Goal: Task Accomplishment & Management: Use online tool/utility

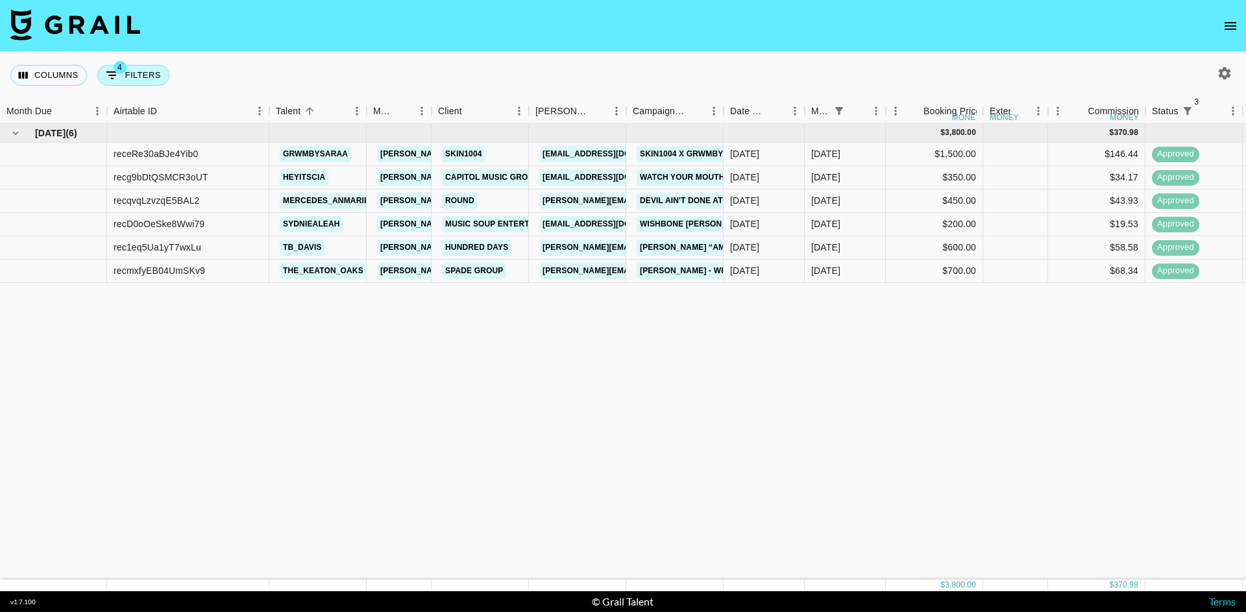
click at [142, 76] on button "4 Filters" at bounding box center [133, 75] width 72 height 21
select select "status"
select select "not"
select select "cancelled"
select select "status"
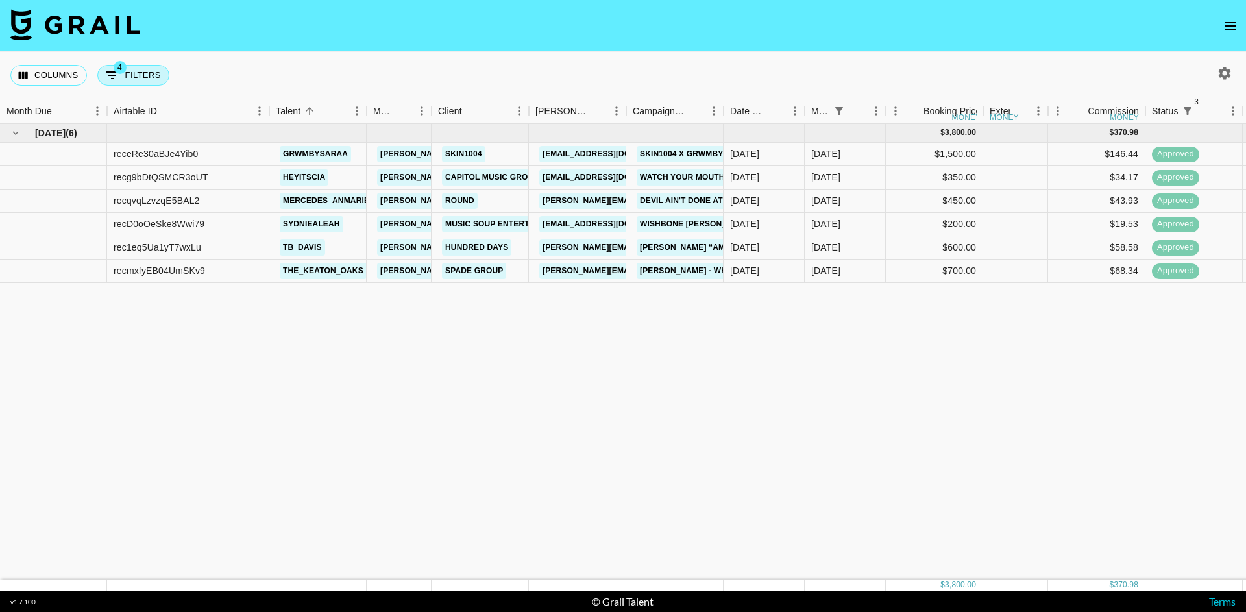
select select "not"
select select "declined"
select select "status"
select select "approved"
select select "monthDue2"
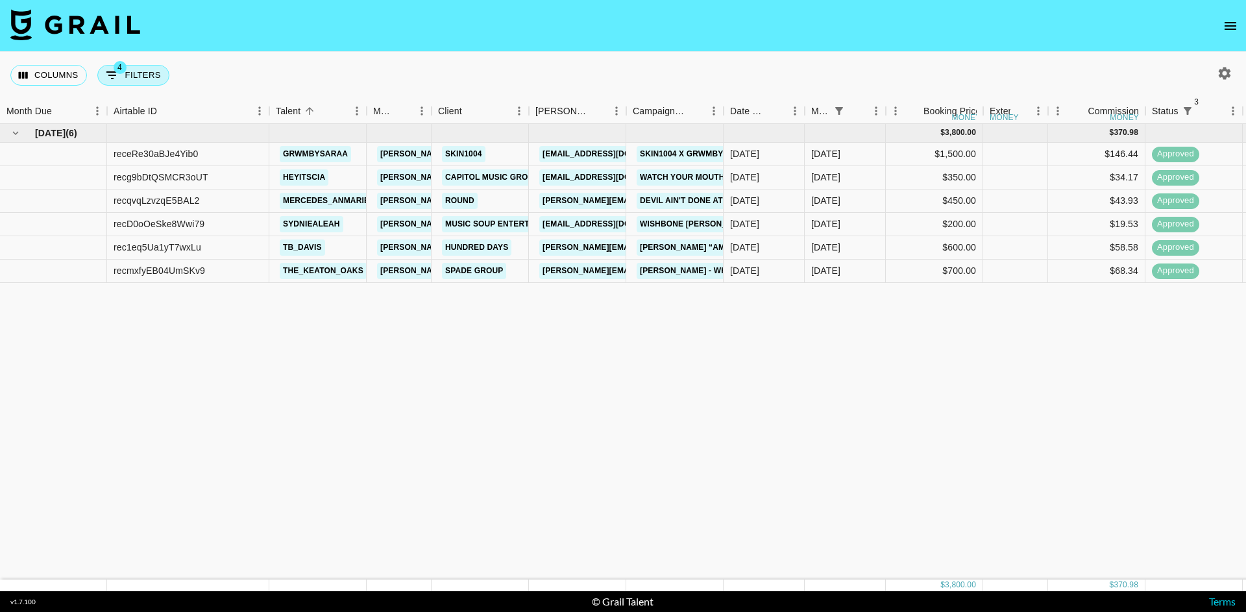
select select "[DATE]"
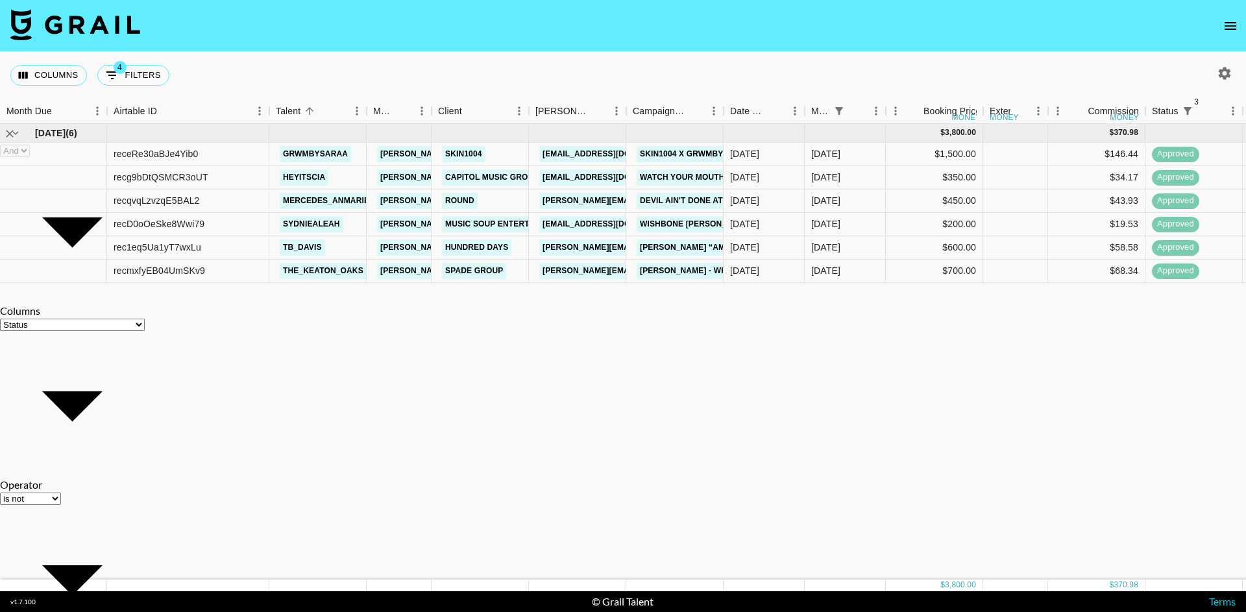
select select "not"
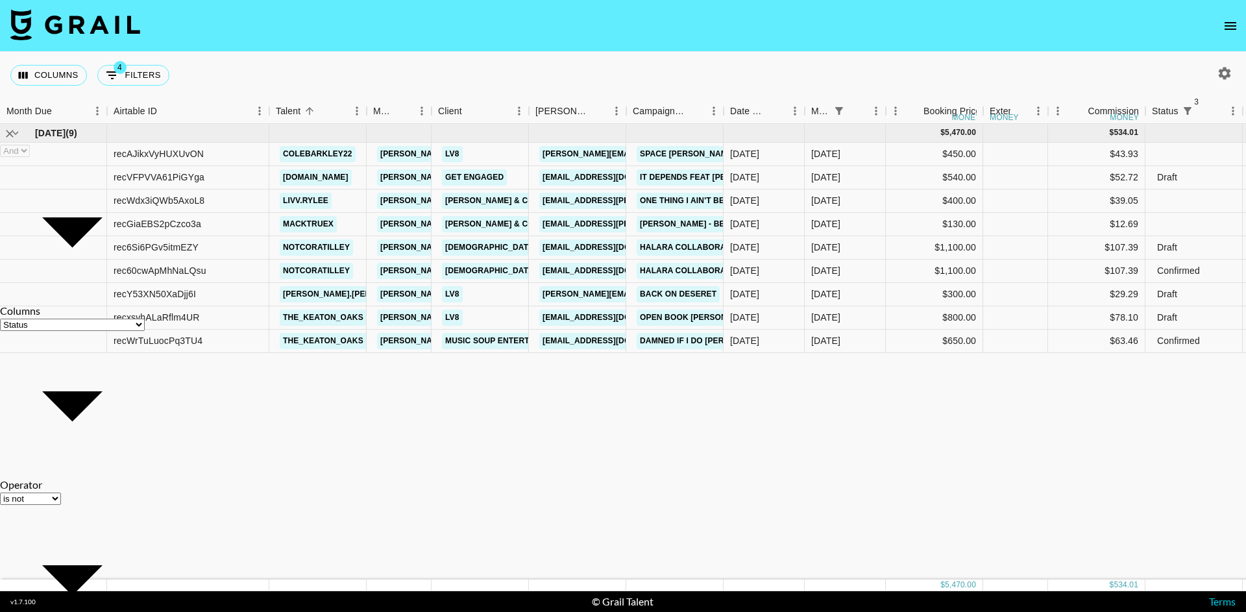
click at [271, 49] on nav at bounding box center [623, 26] width 1246 height 52
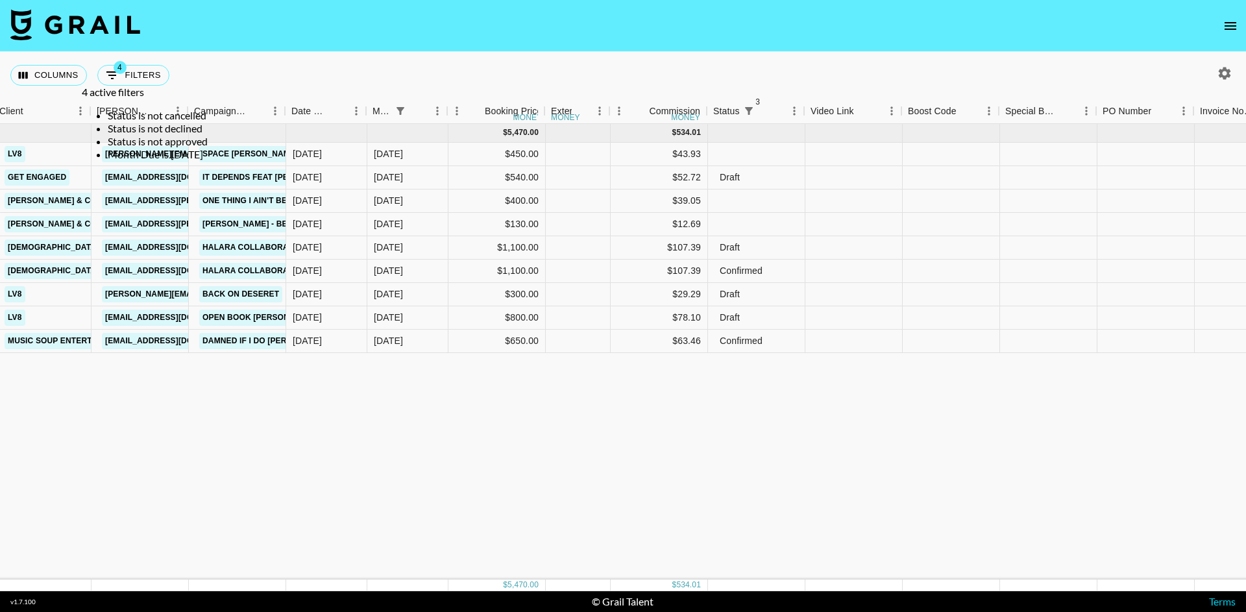
scroll to position [0, 445]
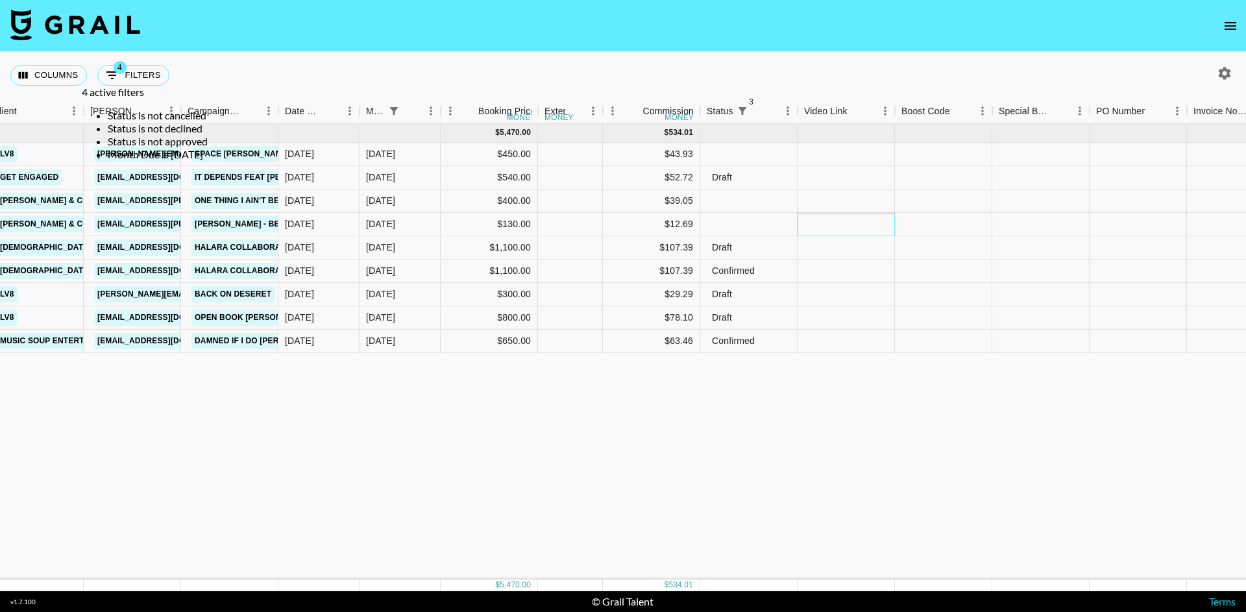
click at [823, 219] on div at bounding box center [845, 224] width 97 height 23
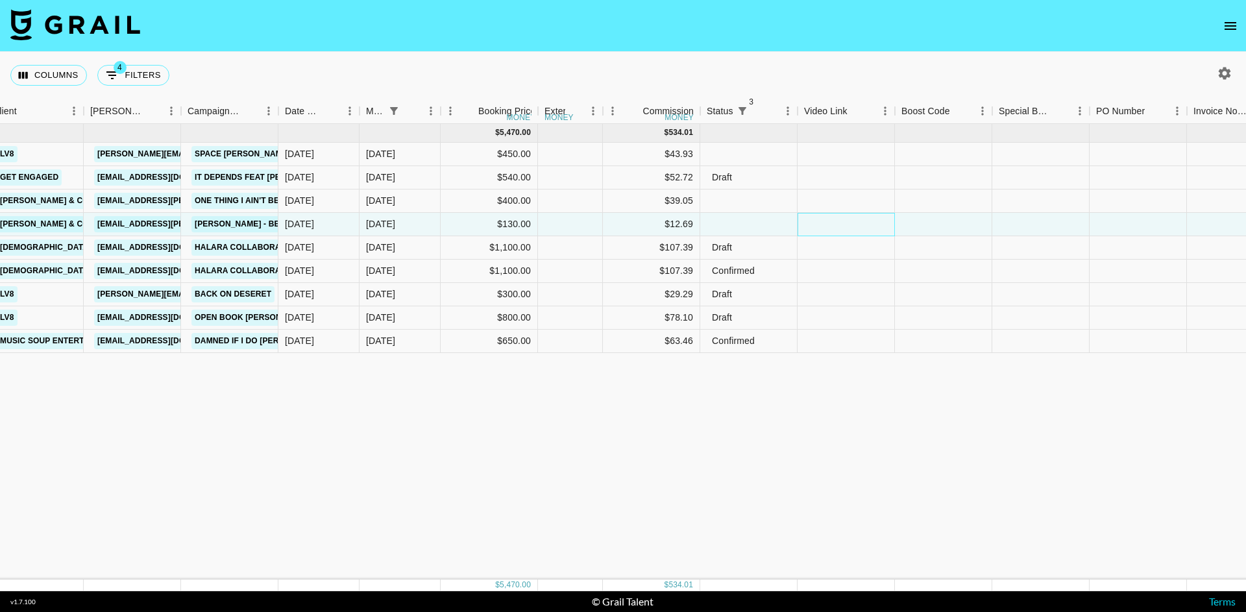
click at [823, 219] on div at bounding box center [845, 224] width 97 height 23
type input "[URL][EMAIL_ADDRESS][DOMAIN_NAME]"
click at [904, 223] on div at bounding box center [943, 224] width 97 height 23
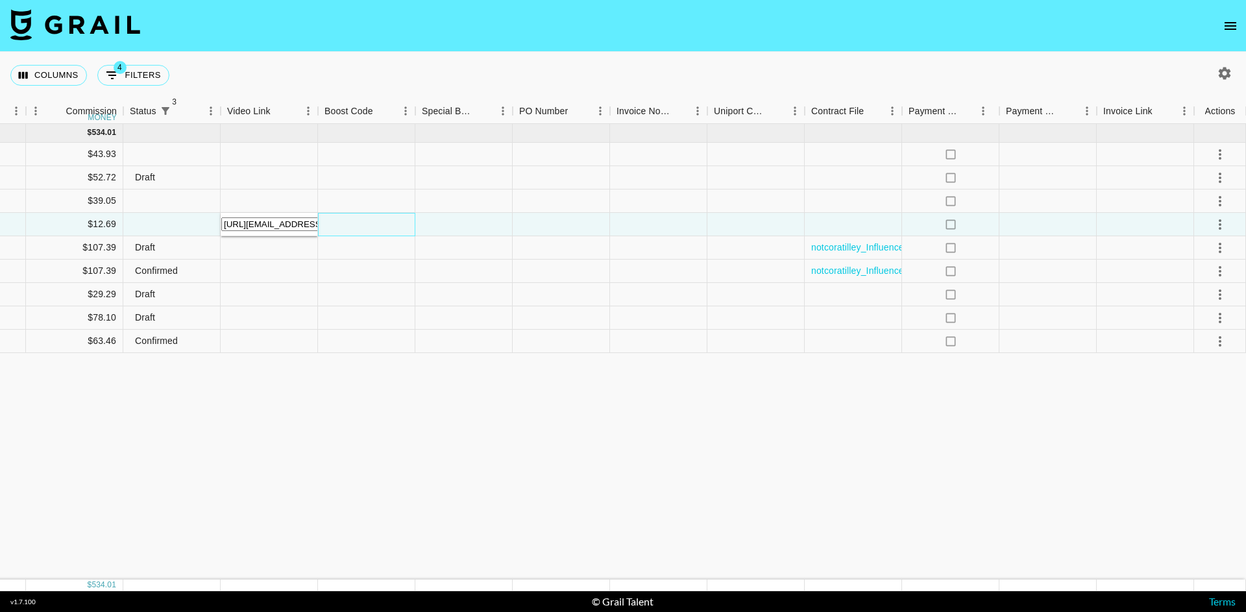
scroll to position [0, 1022]
click at [273, 223] on input "[URL][EMAIL_ADDRESS][DOMAIN_NAME]" at bounding box center [278, 224] width 115 height 14
click at [313, 223] on input "[URL][EMAIL_ADDRESS][DOMAIN_NAME]" at bounding box center [278, 224] width 115 height 14
click at [363, 220] on div at bounding box center [366, 224] width 97 height 23
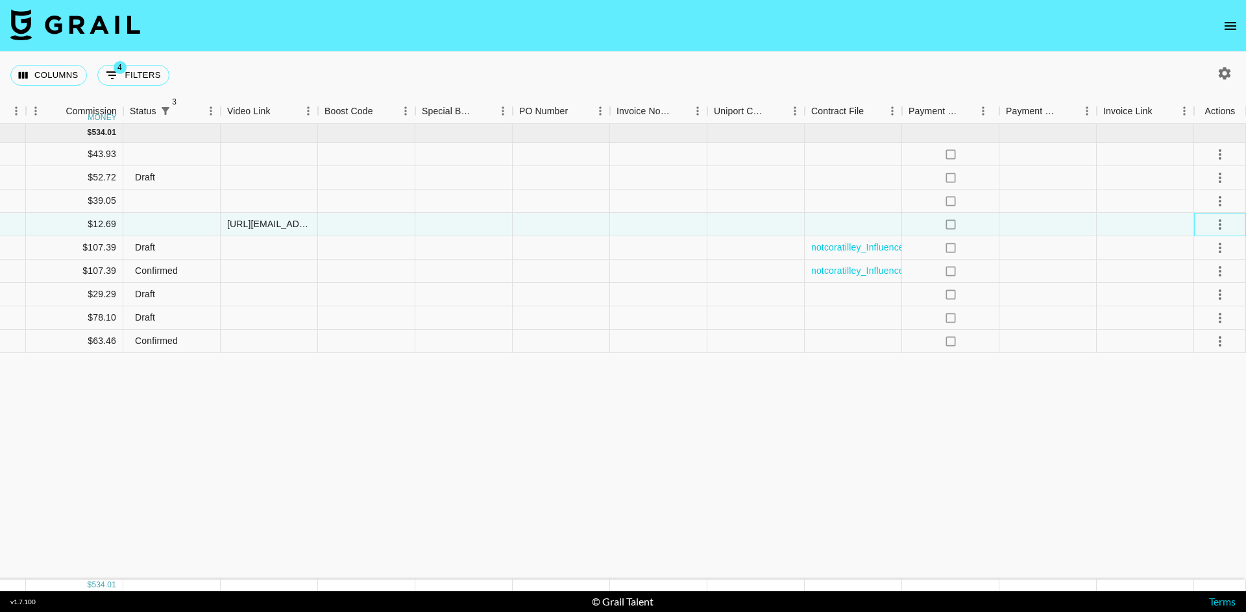
click at [1242, 221] on div at bounding box center [1220, 224] width 52 height 23
click at [1220, 221] on icon "select merge strategy" at bounding box center [1219, 224] width 3 height 10
click at [1203, 311] on div "Approve" at bounding box center [1218, 304] width 62 height 13
